Goal: Book appointment/travel/reservation

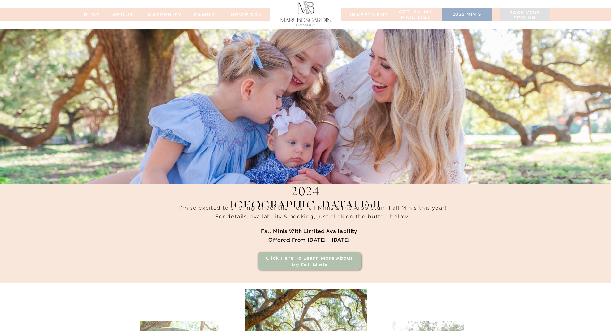
click at [471, 15] on h3 "2025 minis" at bounding box center [467, 15] width 43 height 6
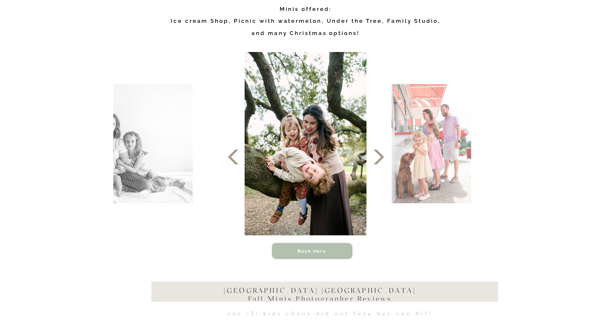
scroll to position [289, 0]
click at [377, 159] on icon at bounding box center [378, 156] width 19 height 19
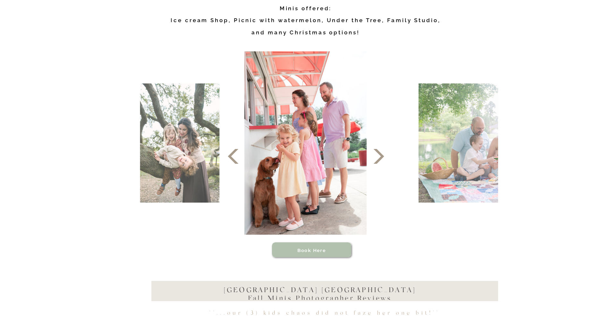
click at [377, 159] on icon at bounding box center [378, 156] width 19 height 19
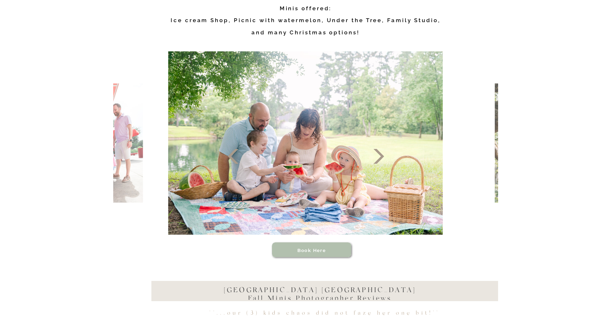
click at [377, 159] on icon at bounding box center [378, 156] width 19 height 19
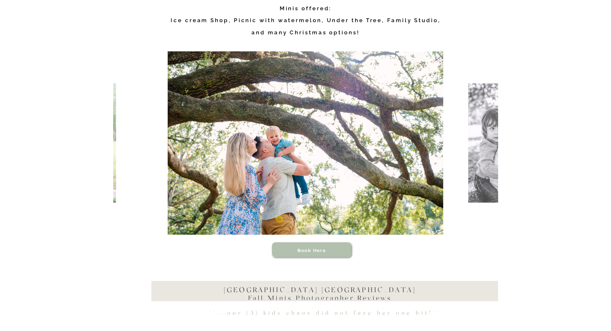
click at [377, 159] on icon at bounding box center [378, 156] width 19 height 19
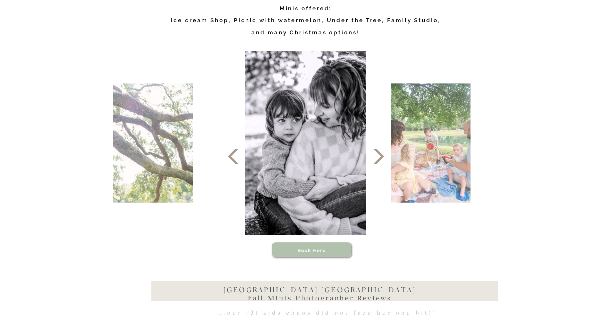
click at [377, 159] on icon at bounding box center [378, 156] width 19 height 19
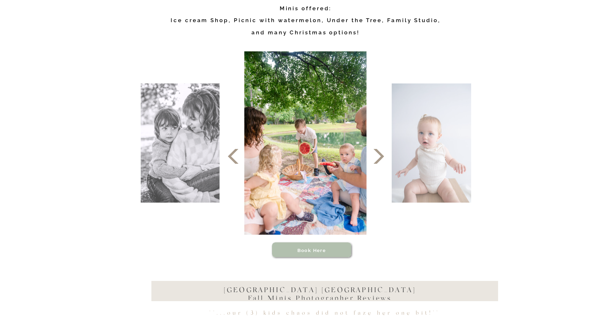
click at [377, 159] on icon at bounding box center [378, 156] width 19 height 19
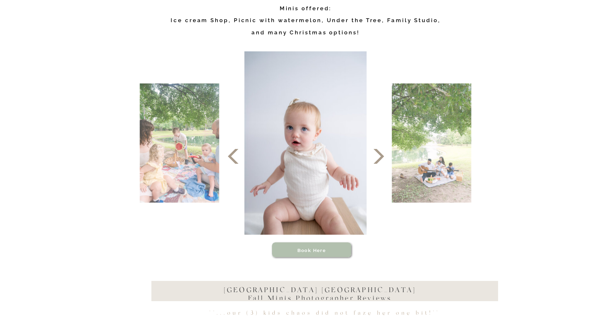
click at [377, 159] on icon at bounding box center [378, 156] width 19 height 19
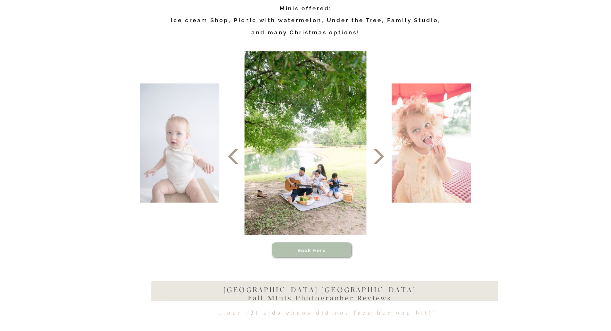
click at [378, 157] on icon at bounding box center [378, 156] width 19 height 19
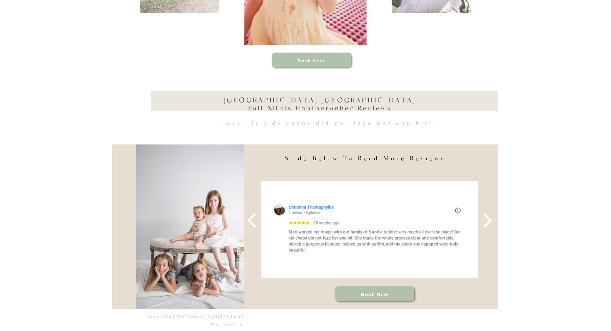
scroll to position [481, 0]
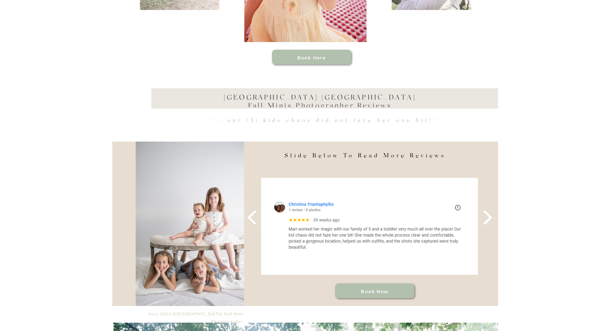
click at [314, 96] on h2 "[GEOGRAPHIC_DATA] [GEOGRAPHIC_DATA] Fall Minis Photographer Reviews" at bounding box center [319, 100] width 203 height 13
click at [312, 62] on div at bounding box center [311, 57] width 79 height 15
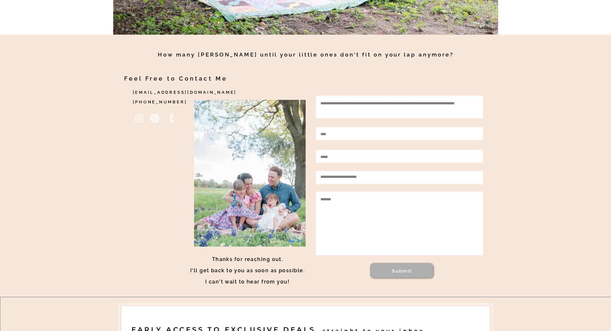
scroll to position [1059, 0]
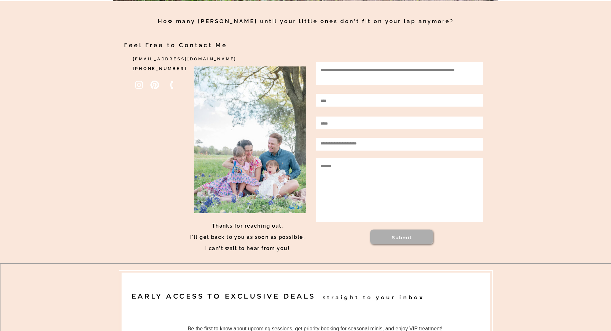
drag, startPoint x: 51, startPoint y: 181, endPoint x: 49, endPoint y: 138, distance: 43.3
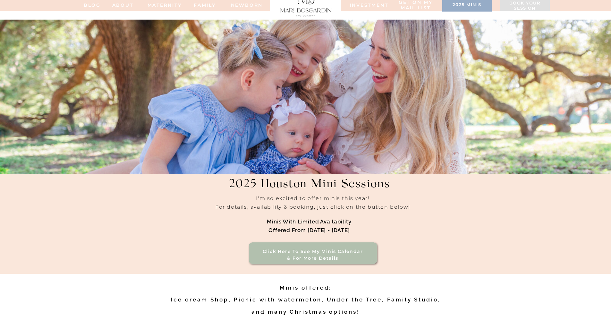
scroll to position [0, 0]
